Goal: Navigation & Orientation: Find specific page/section

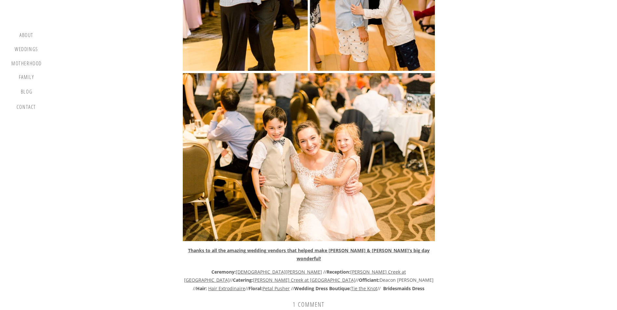
scroll to position [15551, 0]
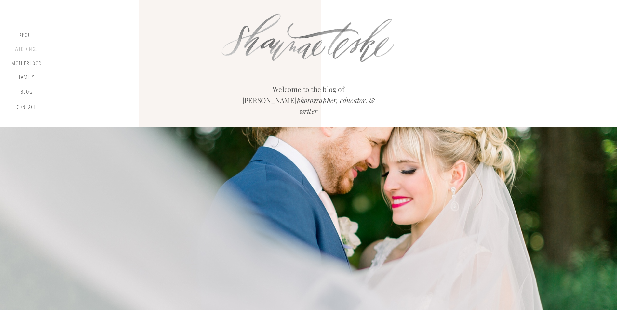
click at [28, 49] on div "Weddings" at bounding box center [26, 50] width 25 height 8
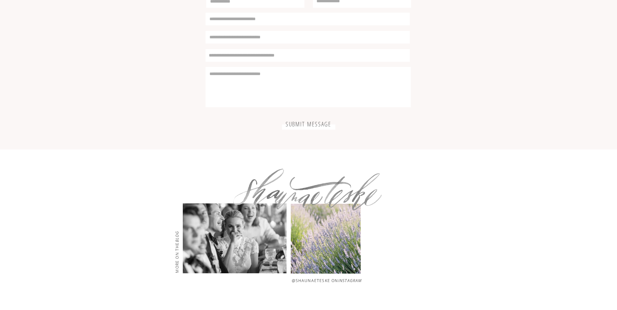
scroll to position [1924, 0]
